Goal: Task Accomplishment & Management: Manage account settings

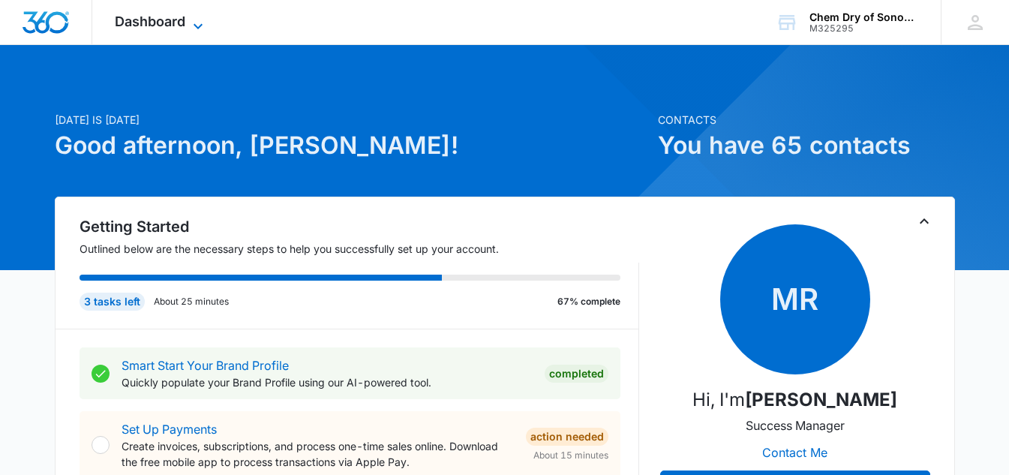
click at [202, 16] on div "Dashboard Apps Reputation Websites Forms CRM Email Social Payments POS Content …" at bounding box center [160, 22] width 137 height 44
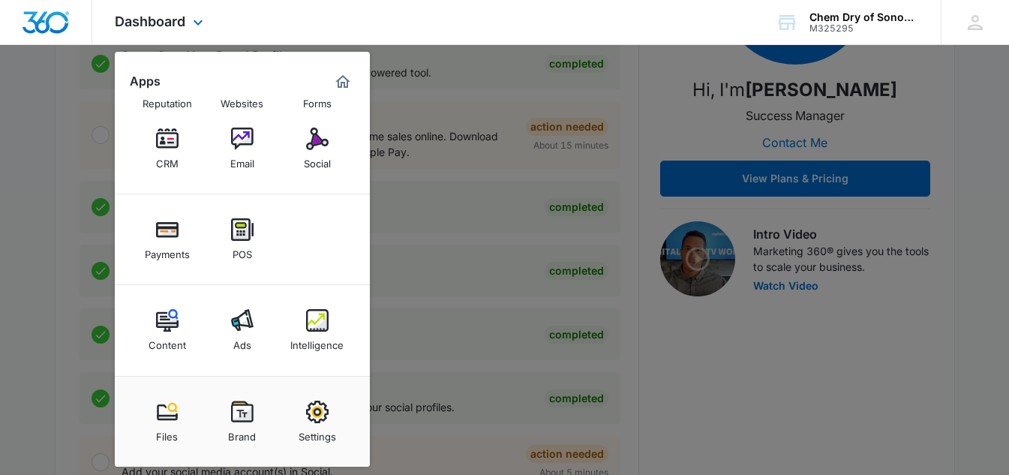
scroll to position [450, 0]
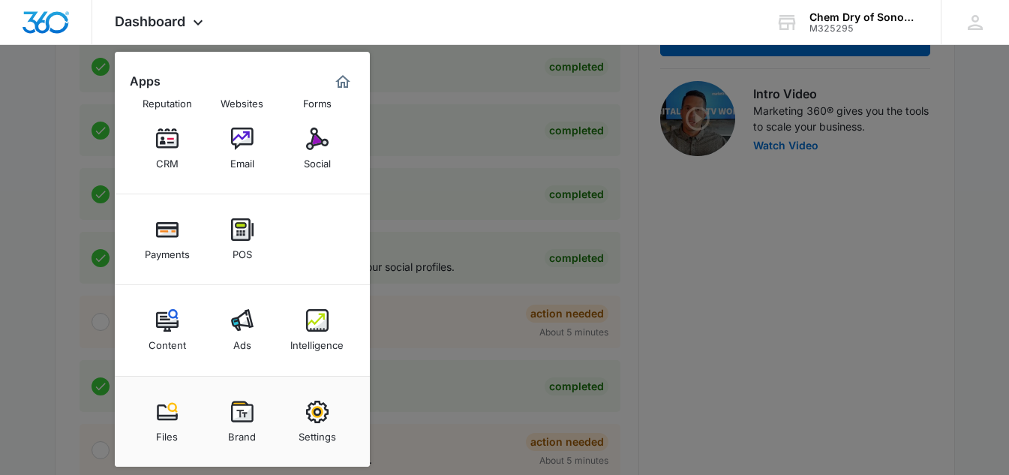
drag, startPoint x: 975, startPoint y: 276, endPoint x: 954, endPoint y: 281, distance: 22.4
click at [972, 277] on div at bounding box center [504, 237] width 1009 height 475
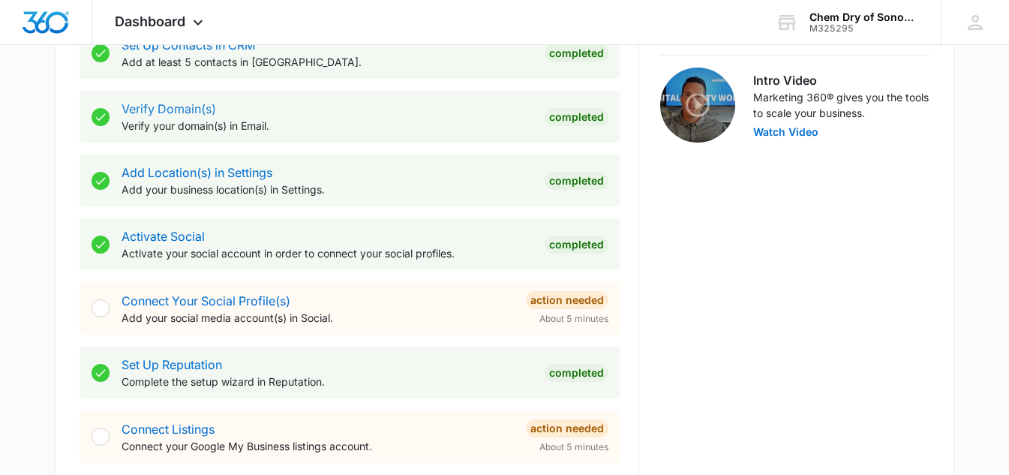
scroll to position [174, 0]
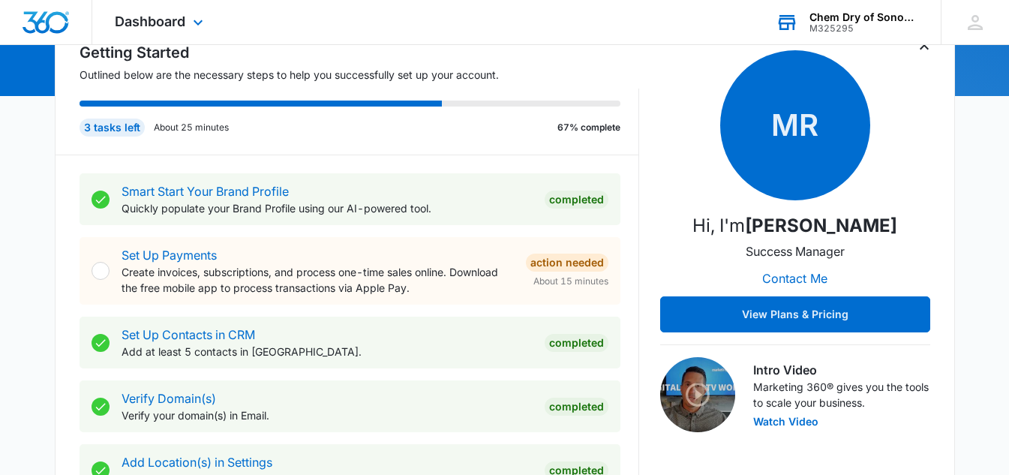
click at [831, 23] on div "M325295" at bounding box center [865, 28] width 110 height 11
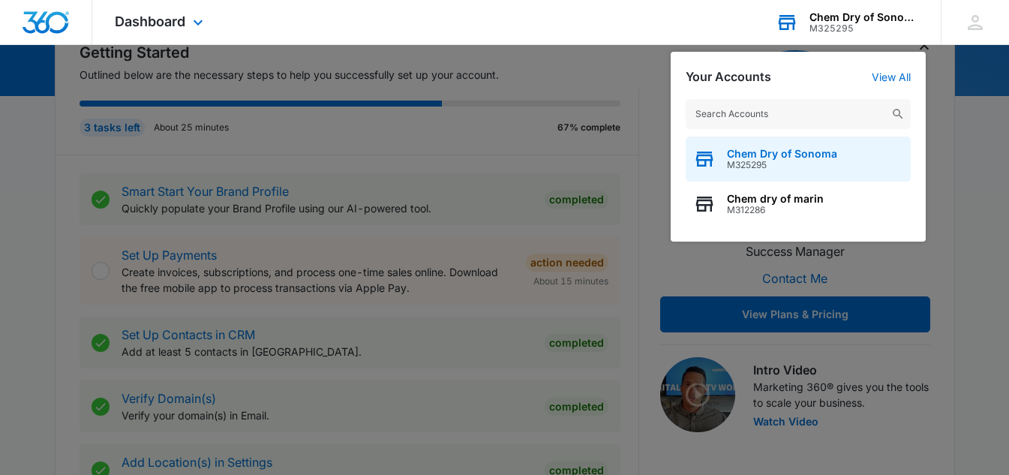
click at [723, 149] on div "Chem Dry of Sonoma M325295" at bounding box center [798, 159] width 225 height 45
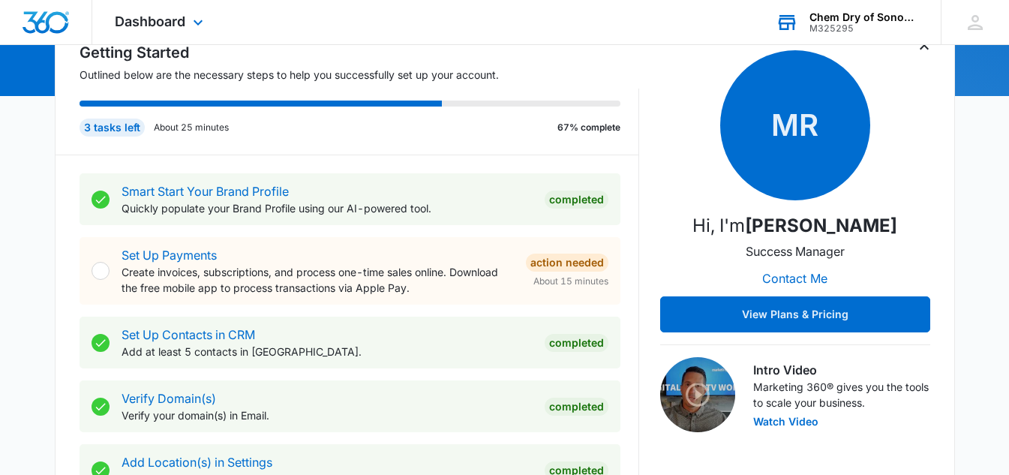
click at [843, 27] on div "M325295" at bounding box center [865, 28] width 110 height 11
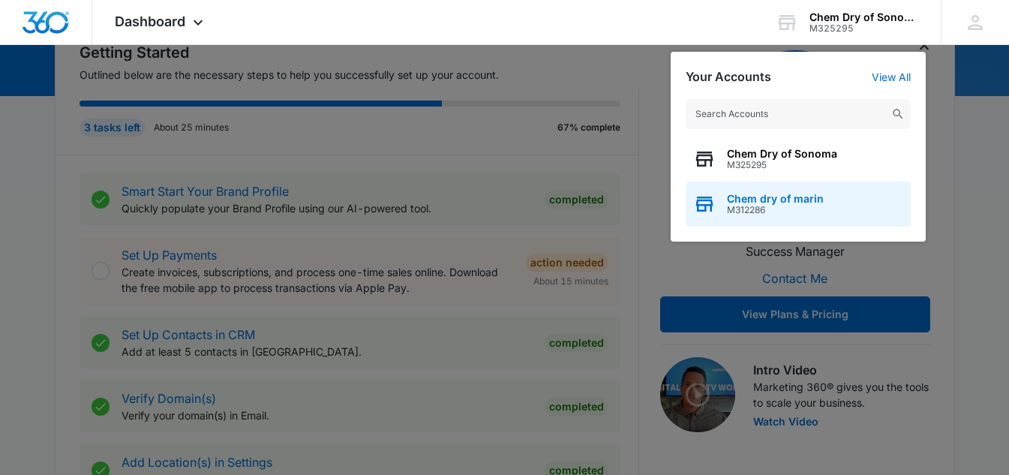
click at [792, 200] on span "Chem dry of marin" at bounding box center [775, 199] width 97 height 12
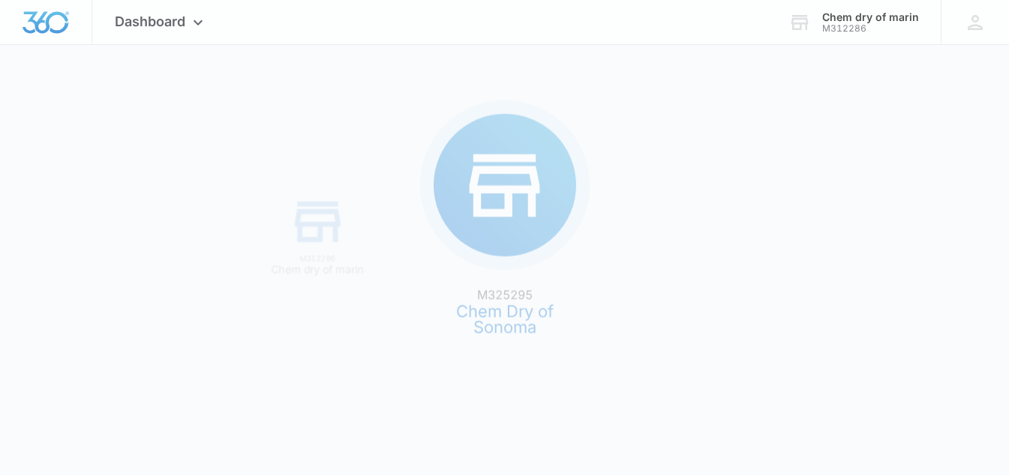
scroll to position [0, 0]
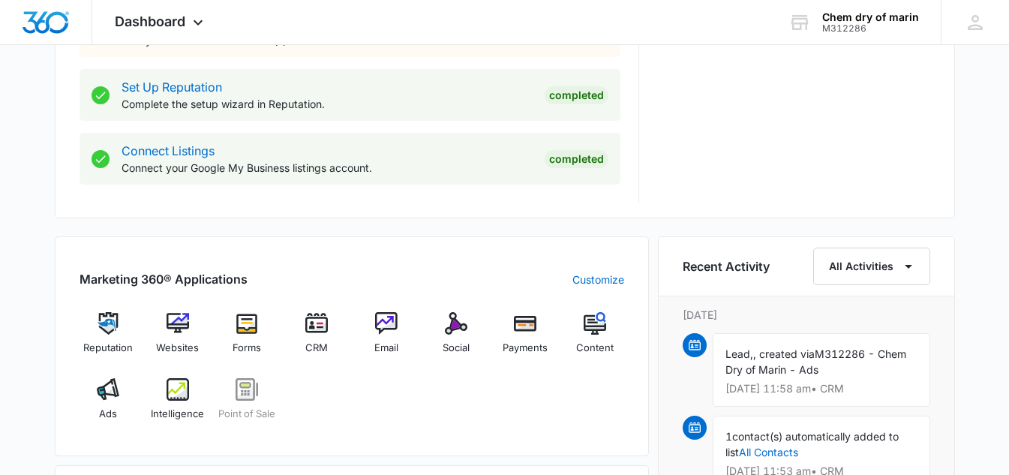
scroll to position [825, 0]
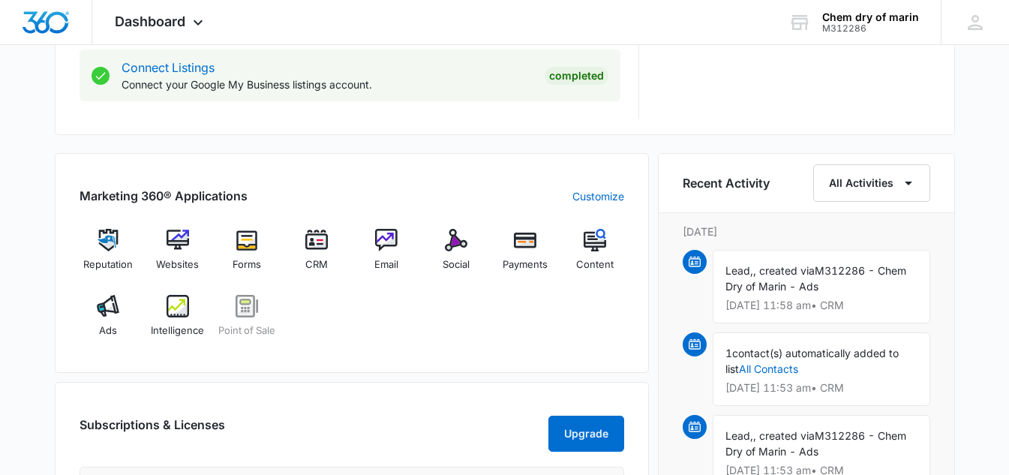
click at [698, 263] on img at bounding box center [695, 262] width 12 height 12
click at [747, 268] on span "Lead," at bounding box center [740, 270] width 28 height 13
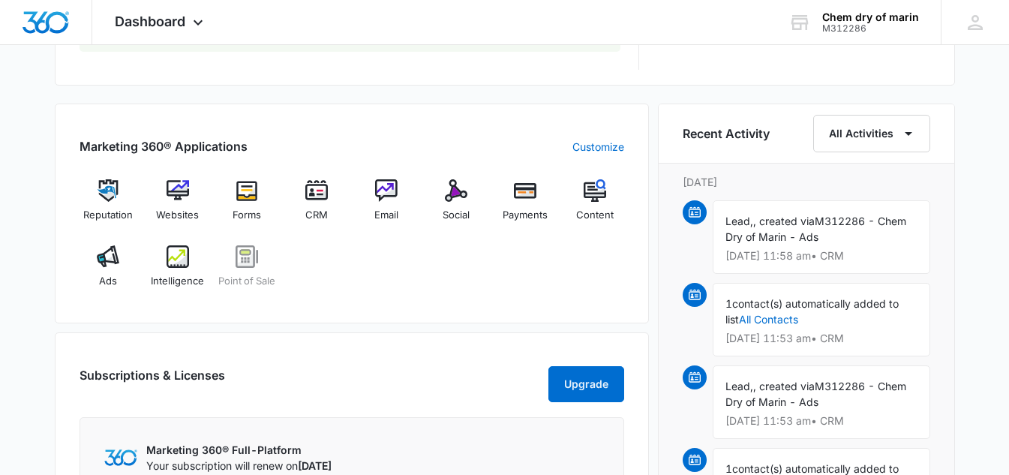
scroll to position [900, 0]
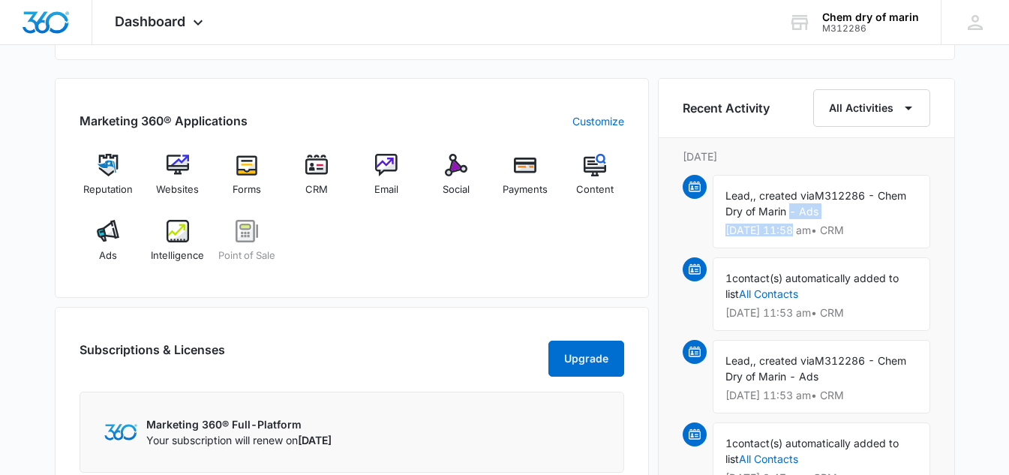
click at [787, 220] on div "Lead, , created via M312286 - Chem Dry of Marin - Ads [DATE] 11:58 am • CRM" at bounding box center [822, 212] width 218 height 74
click at [793, 302] on div "1 contact(s) automatically added to list All Contacts [DATE] 11:53 am • CRM" at bounding box center [822, 294] width 218 height 74
click at [789, 295] on link "All Contacts" at bounding box center [768, 293] width 59 height 13
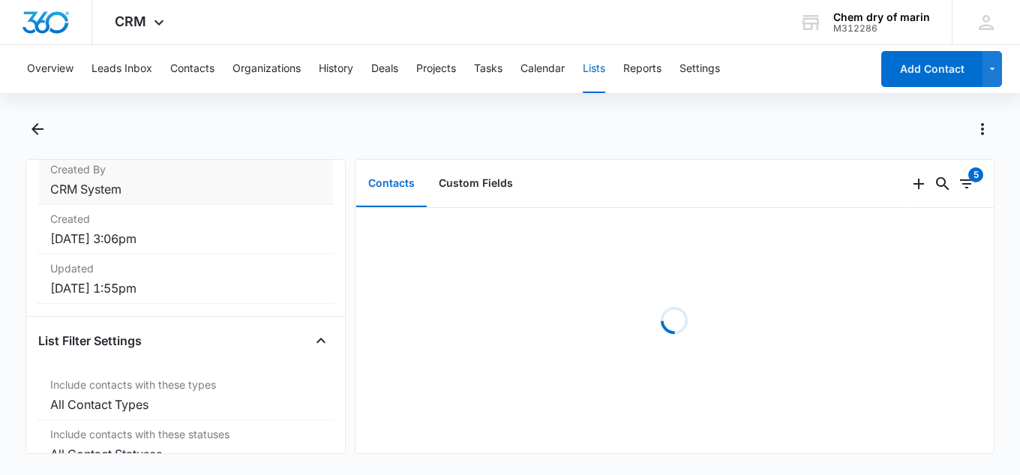
scroll to position [225, 0]
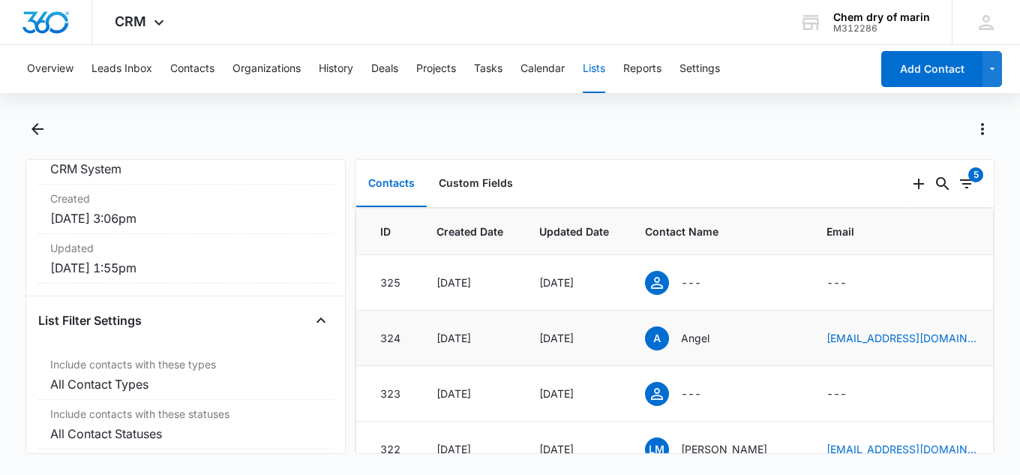
click at [689, 341] on p "Angel" at bounding box center [695, 338] width 29 height 16
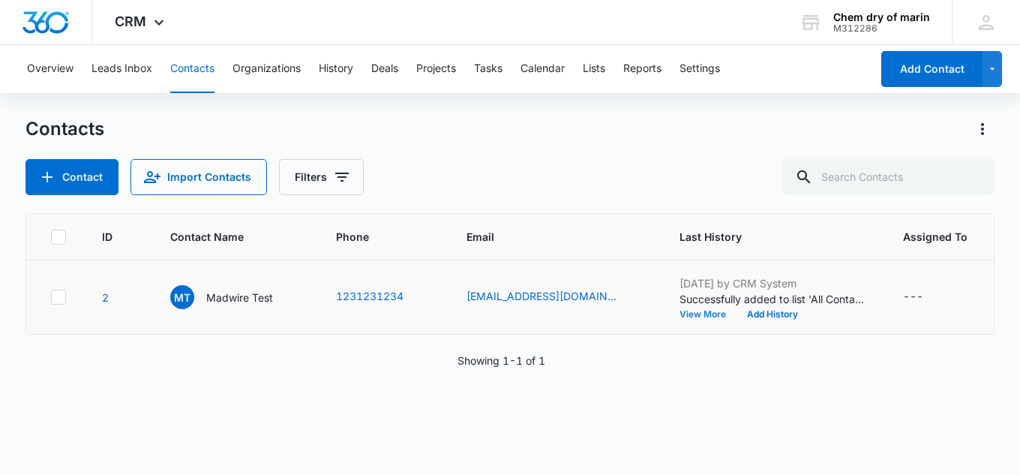
click at [680, 316] on button "View More" at bounding box center [708, 314] width 57 height 9
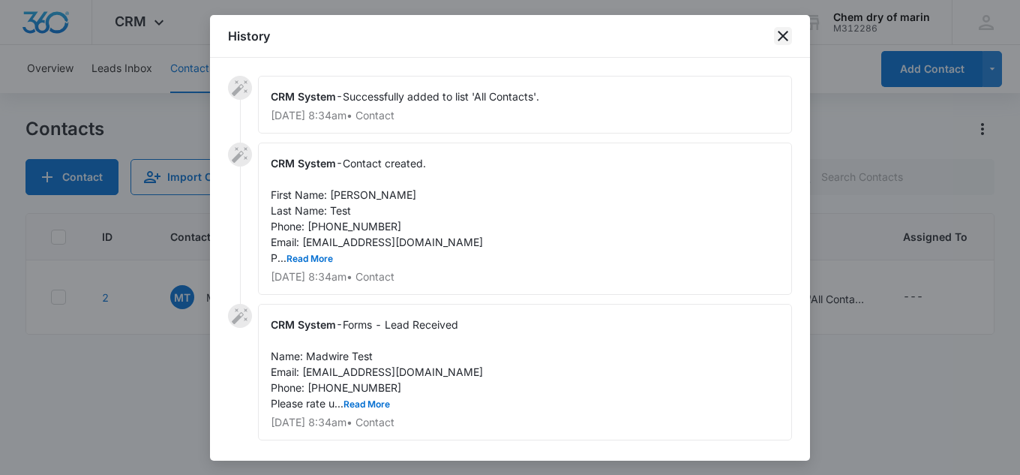
click at [784, 33] on icon "close" at bounding box center [783, 36] width 18 height 18
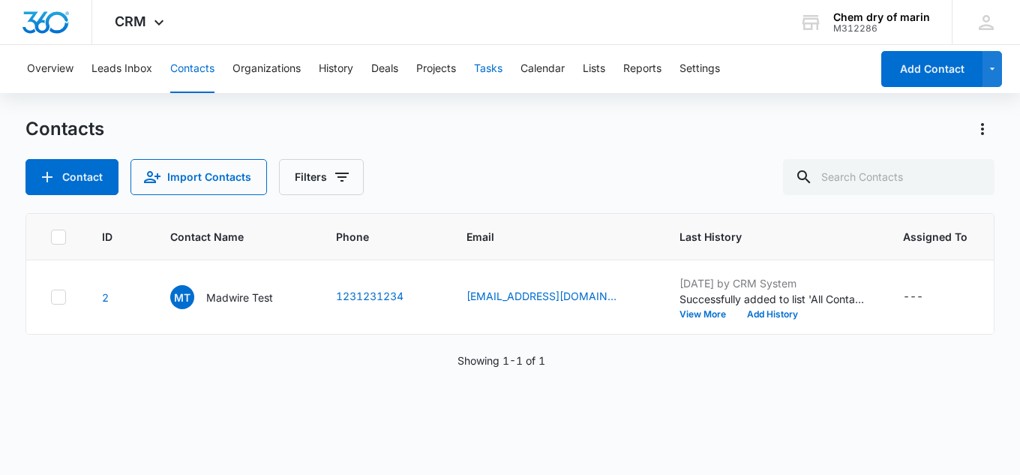
click at [488, 67] on button "Tasks" at bounding box center [488, 69] width 29 height 48
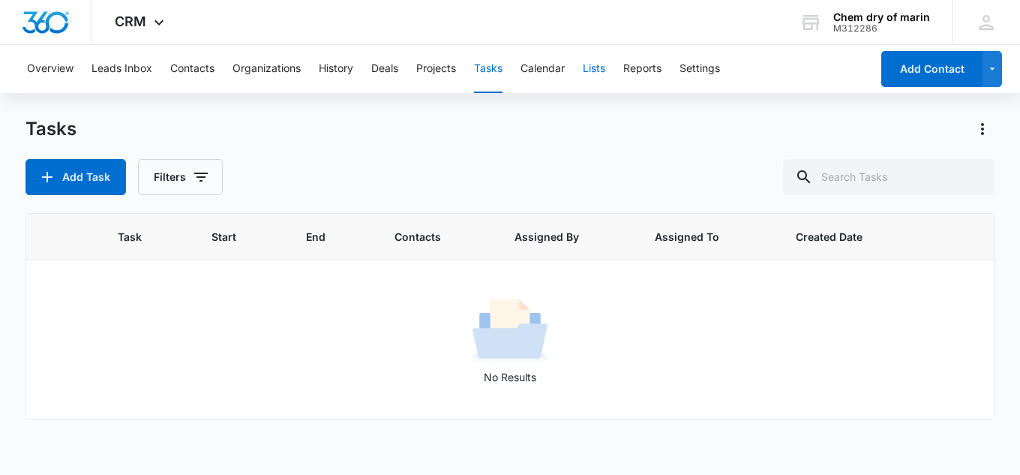
click at [599, 75] on button "Lists" at bounding box center [594, 69] width 23 height 48
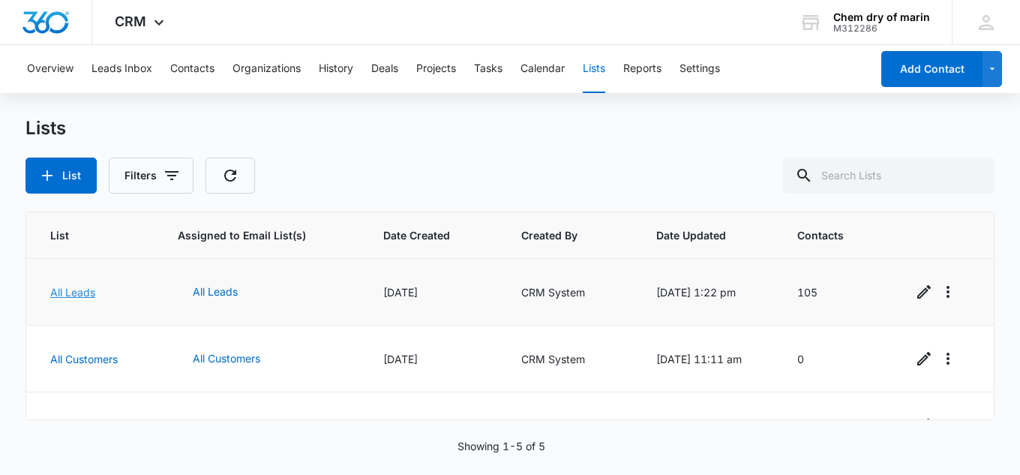
click at [88, 296] on link "All Leads" at bounding box center [72, 292] width 45 height 13
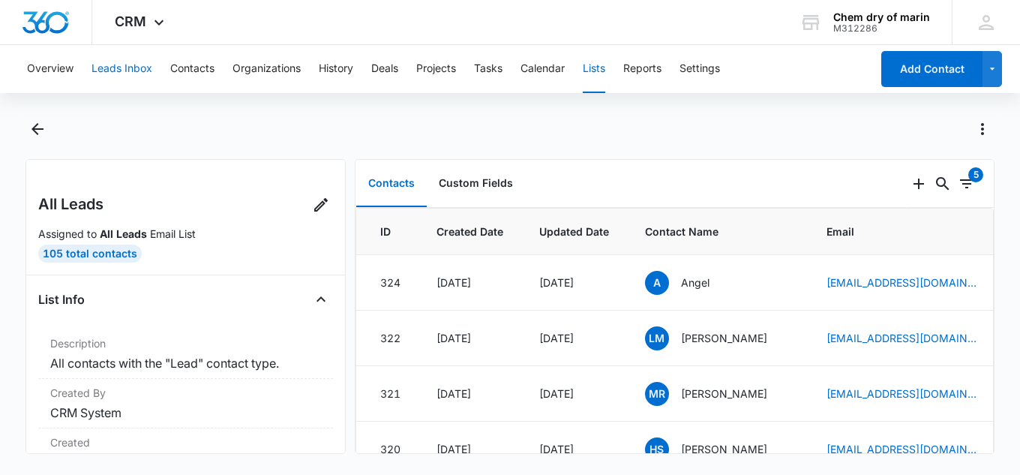
click at [114, 66] on button "Leads Inbox" at bounding box center [122, 69] width 61 height 48
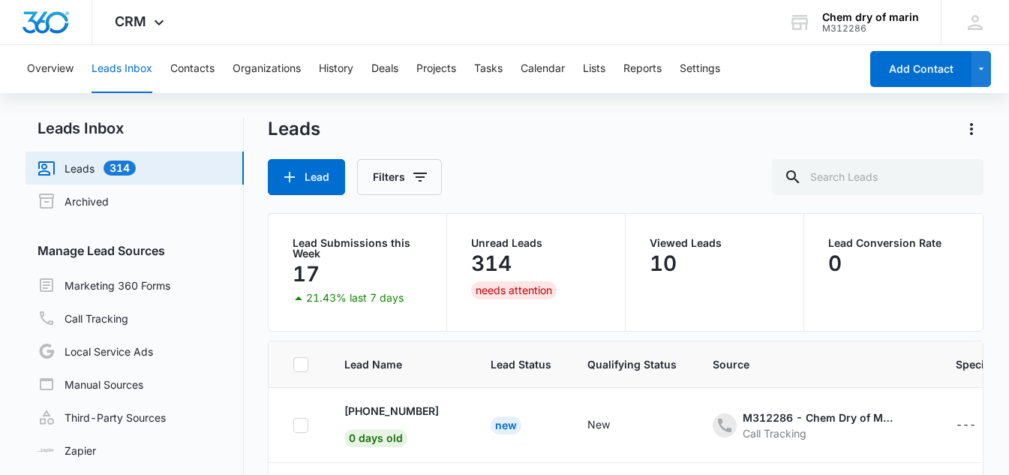
scroll to position [75, 0]
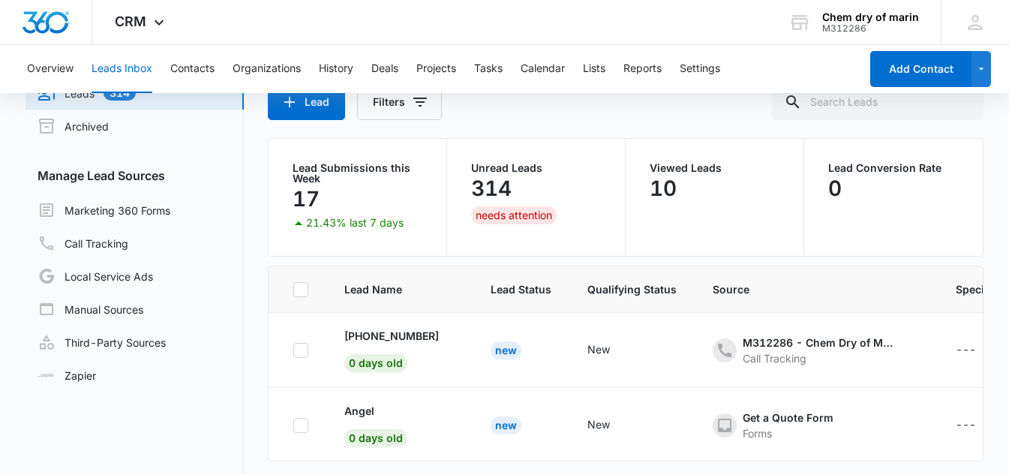
click at [498, 214] on div "needs attention" at bounding box center [514, 215] width 86 height 18
click at [497, 187] on p "314" at bounding box center [491, 188] width 41 height 24
click at [514, 169] on p "Unread Leads" at bounding box center [536, 168] width 130 height 11
click at [494, 354] on div "New" at bounding box center [506, 350] width 31 height 18
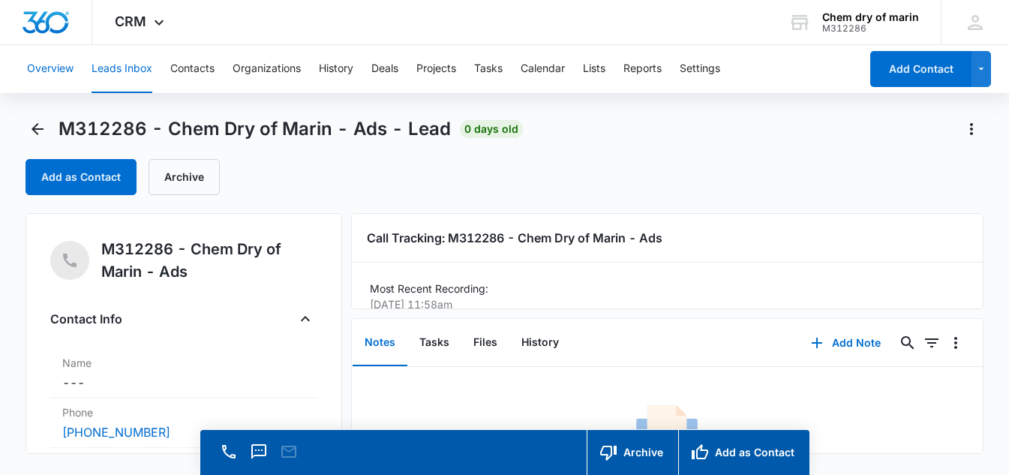
click at [57, 71] on button "Overview" at bounding box center [50, 69] width 47 height 48
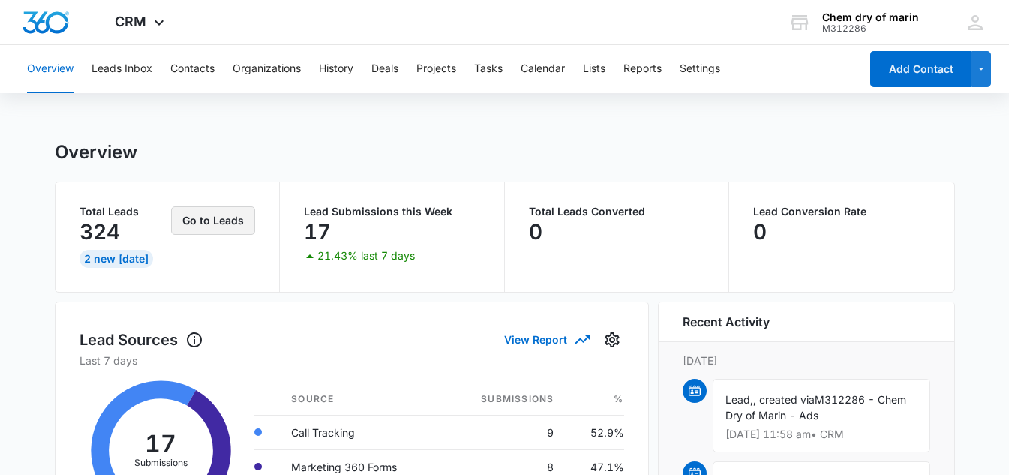
click at [215, 219] on button "Go to Leads" at bounding box center [213, 220] width 84 height 29
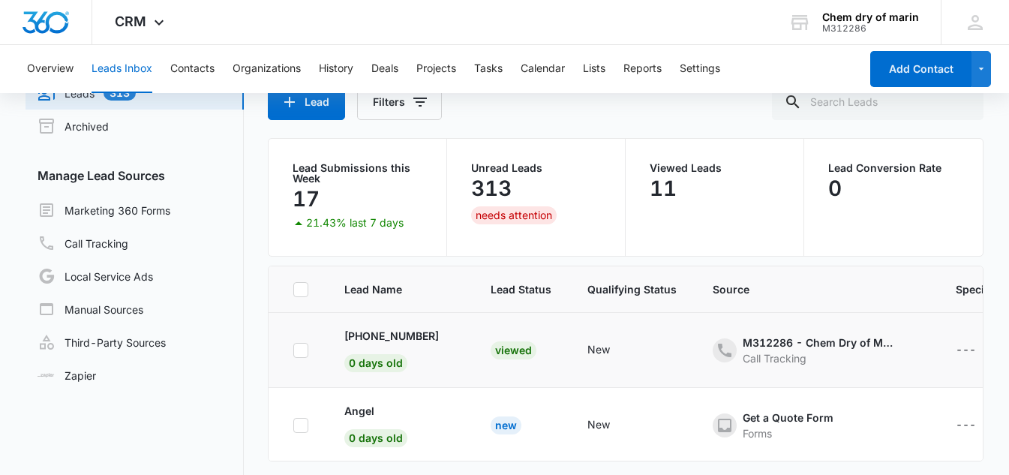
click at [505, 347] on div "Viewed" at bounding box center [514, 350] width 46 height 18
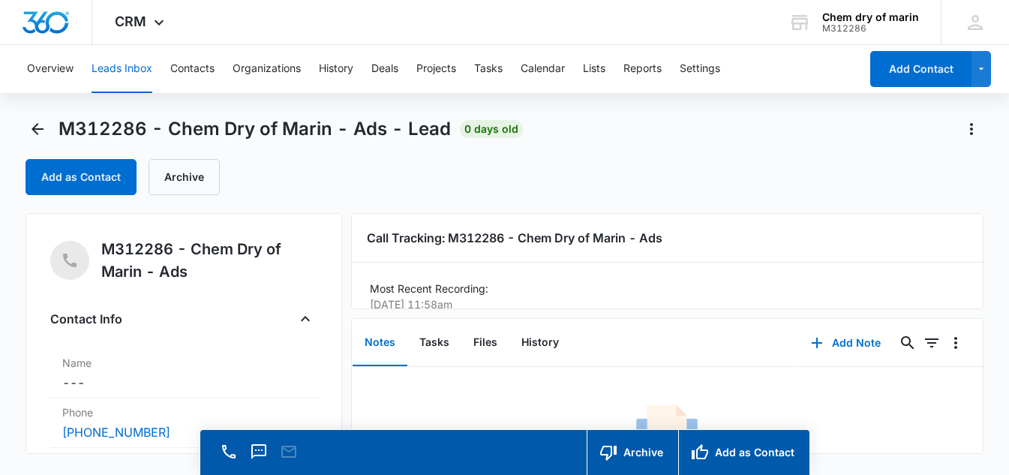
click at [109, 67] on button "Leads Inbox" at bounding box center [122, 69] width 61 height 48
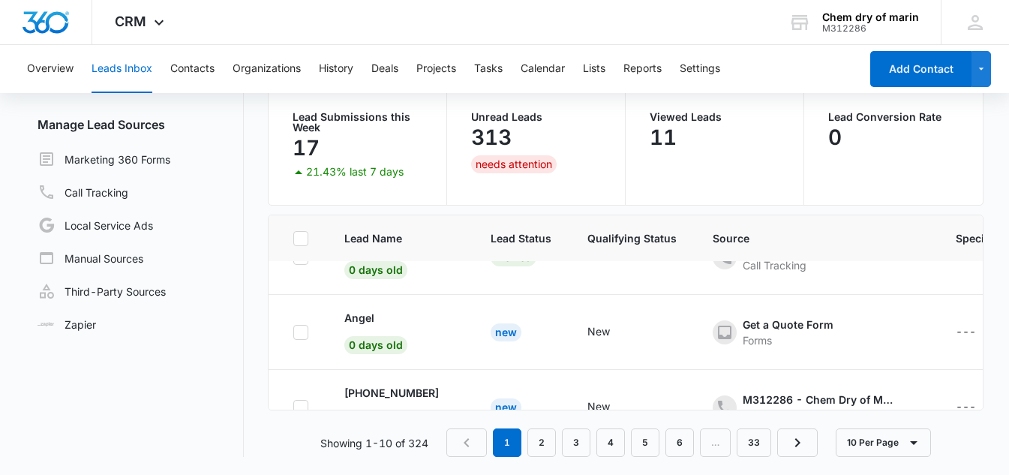
scroll to position [75, 0]
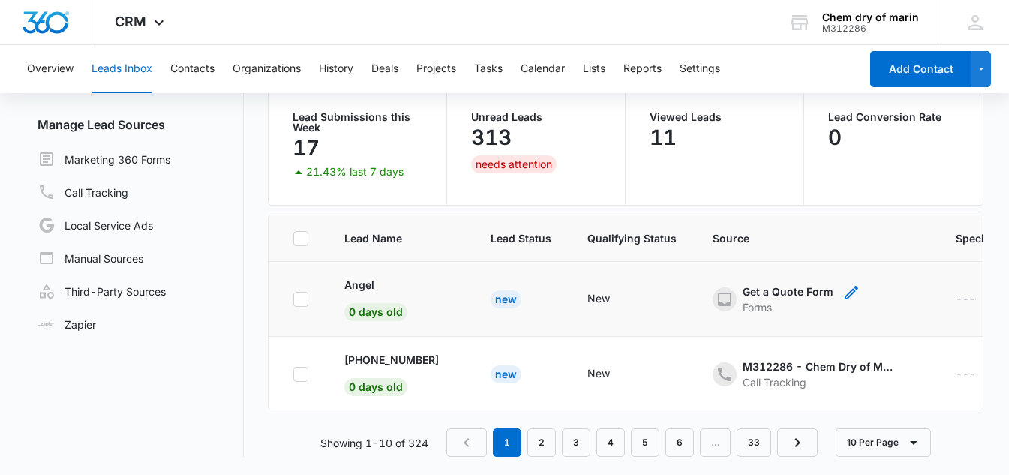
click at [803, 296] on div "Get a Quote Form" at bounding box center [788, 292] width 91 height 16
click at [909, 272] on td "Get a Quote Form Forms Cancel Save" at bounding box center [816, 299] width 243 height 75
click at [956, 296] on div "---" at bounding box center [966, 299] width 20 height 18
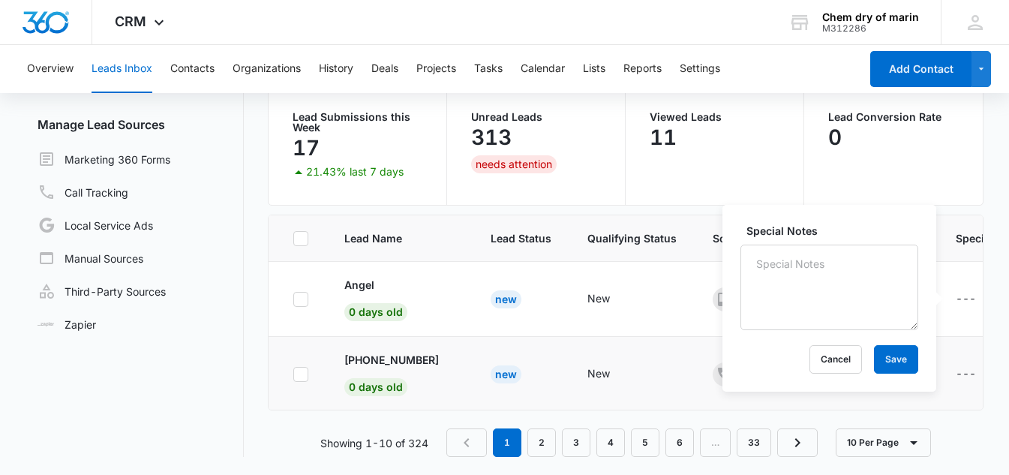
click at [598, 341] on td "New" at bounding box center [631, 374] width 125 height 75
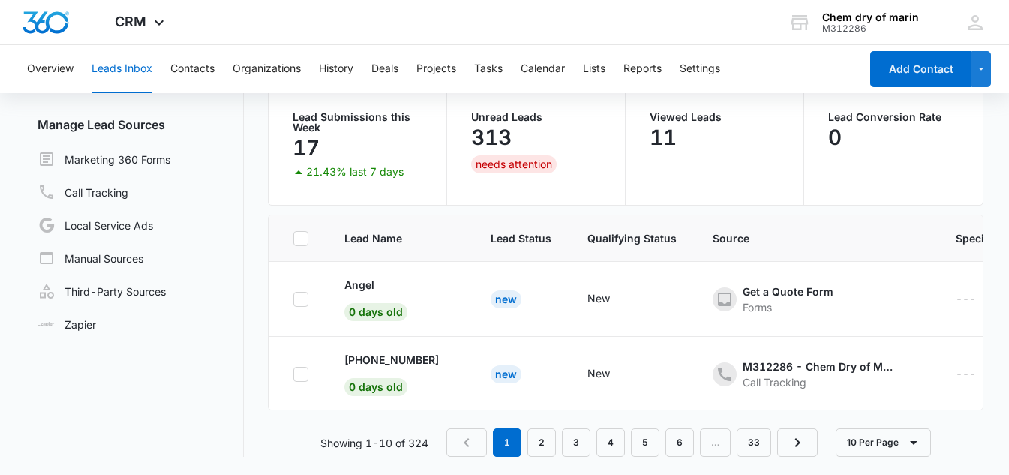
scroll to position [0, 0]
